Goal: Navigation & Orientation: Find specific page/section

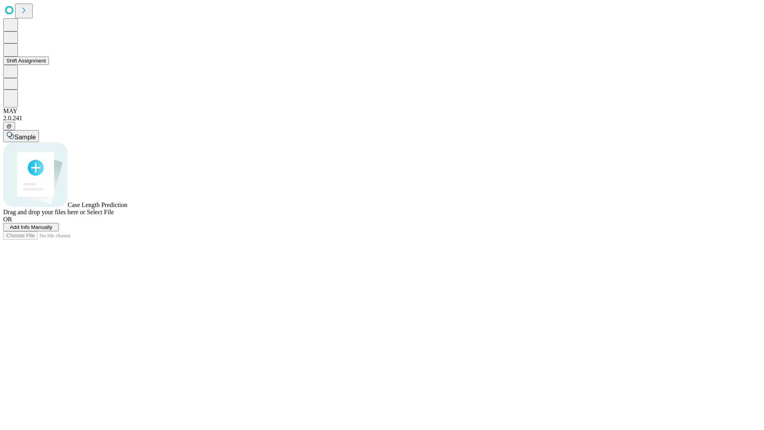
click at [49, 65] on button "Shift Assignment" at bounding box center [26, 61] width 46 height 8
